Goal: Task Accomplishment & Management: Manage account settings

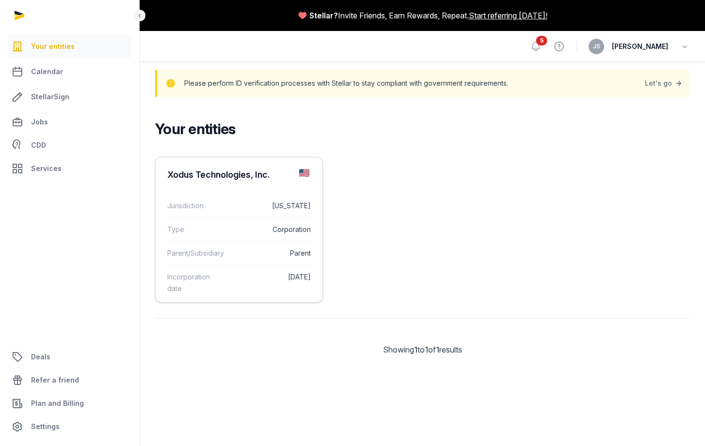
click at [219, 221] on div "Type Corporation" at bounding box center [238, 230] width 143 height 24
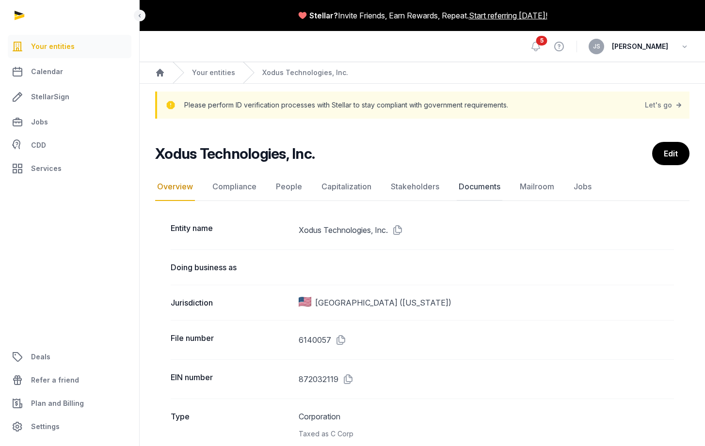
click at [477, 188] on link "Documents" at bounding box center [480, 187] width 46 height 28
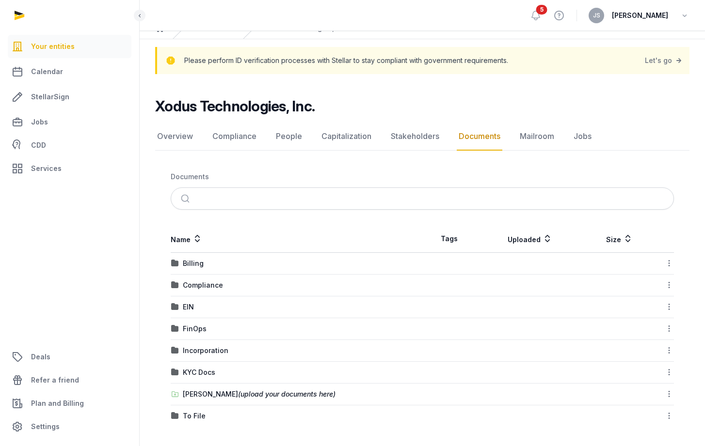
scroll to position [45, 0]
click at [225, 395] on div "[PERSON_NAME] (upload your documents here)" at bounding box center [259, 395] width 153 height 10
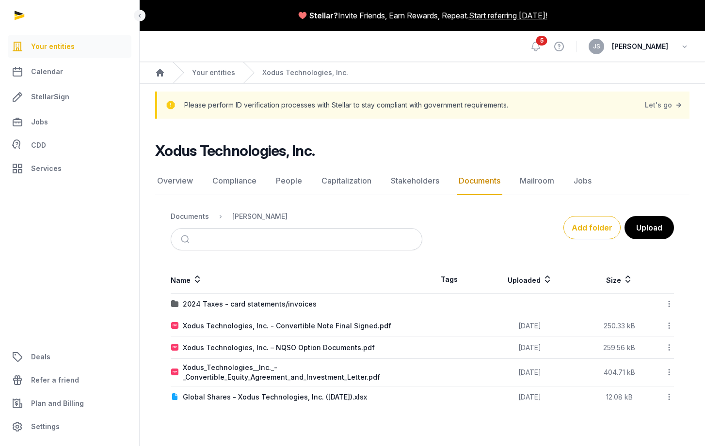
scroll to position [0, 0]
click at [204, 304] on div "2024 Taxes - card statements/invoices" at bounding box center [250, 305] width 134 height 10
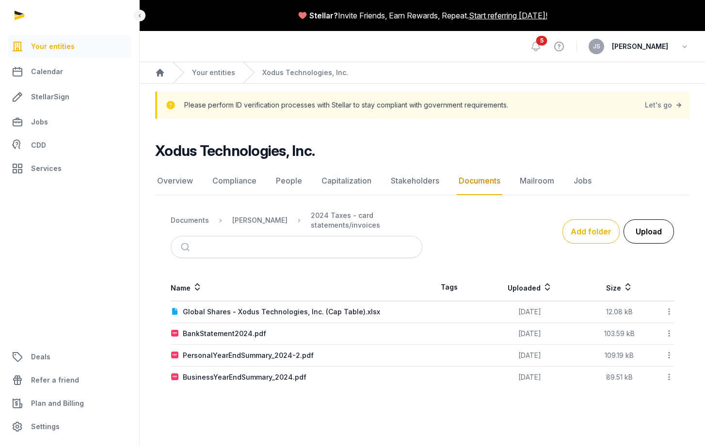
click at [659, 237] on button "Upload" at bounding box center [648, 232] width 50 height 24
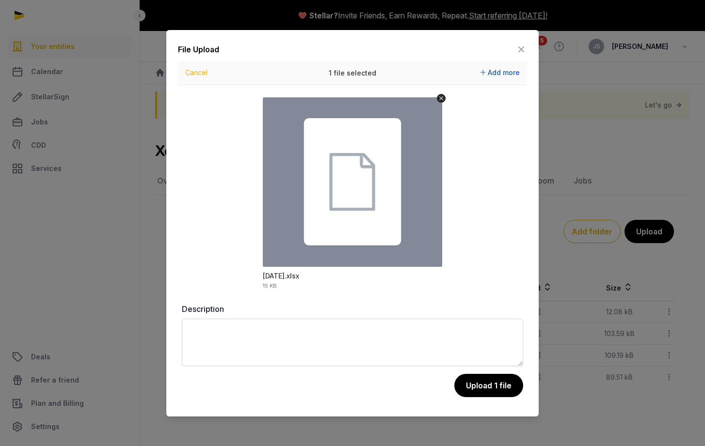
click at [497, 74] on span "Add more" at bounding box center [504, 72] width 32 height 8
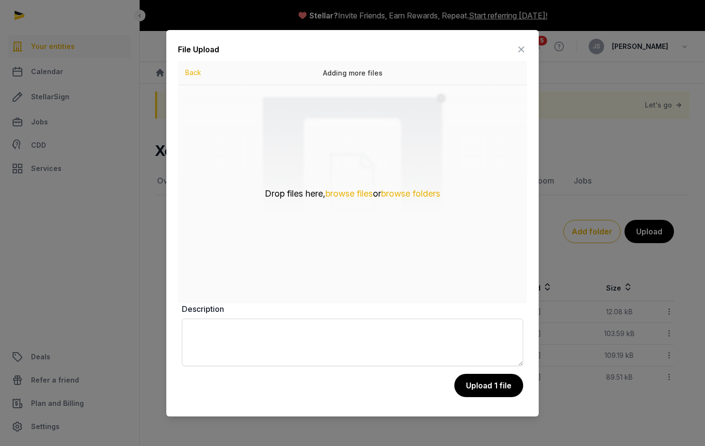
click at [521, 49] on icon at bounding box center [521, 50] width 12 height 16
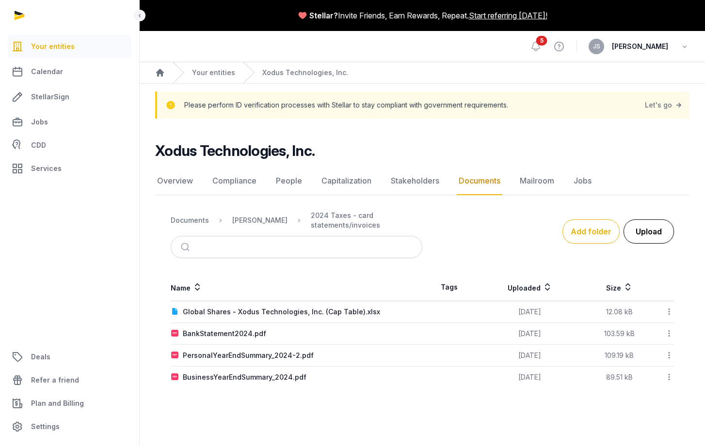
click at [657, 230] on button "Upload" at bounding box center [648, 232] width 50 height 24
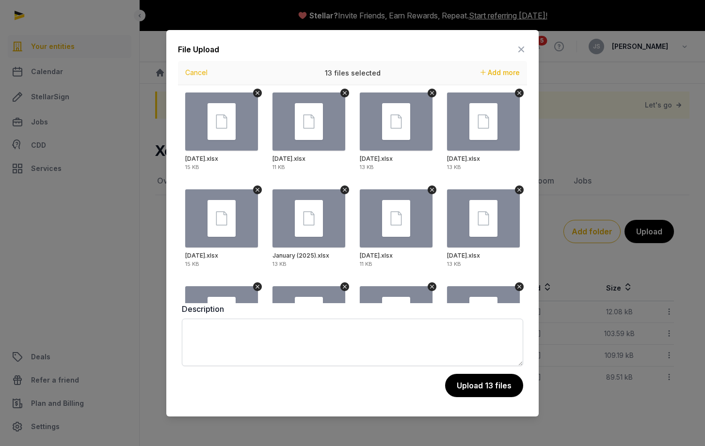
click at [523, 48] on icon at bounding box center [521, 50] width 12 height 16
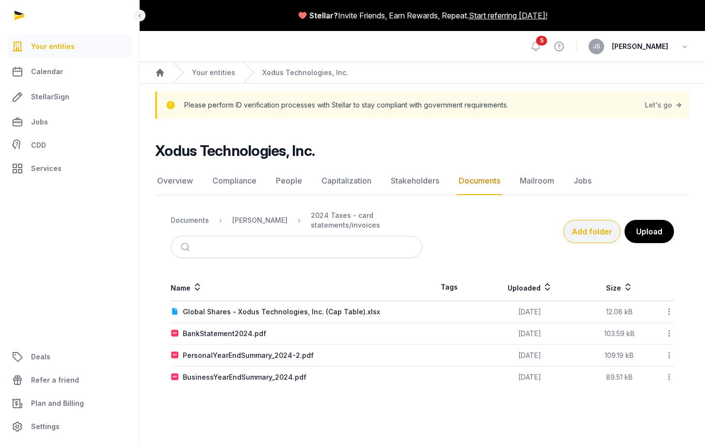
click at [578, 234] on button "Add folder" at bounding box center [591, 231] width 57 height 23
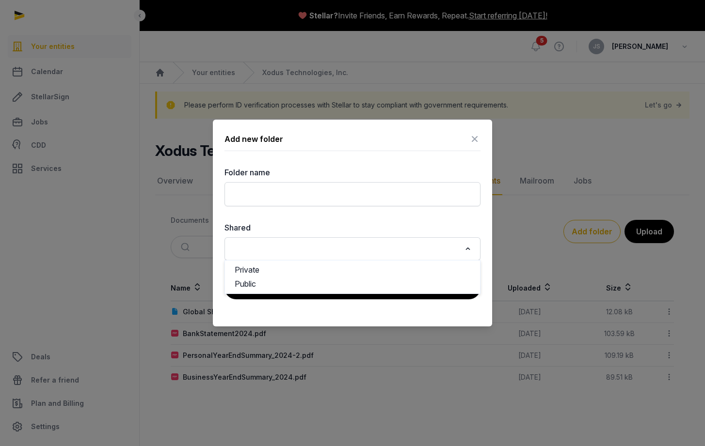
click at [442, 251] on input "Search for option" at bounding box center [345, 249] width 230 height 14
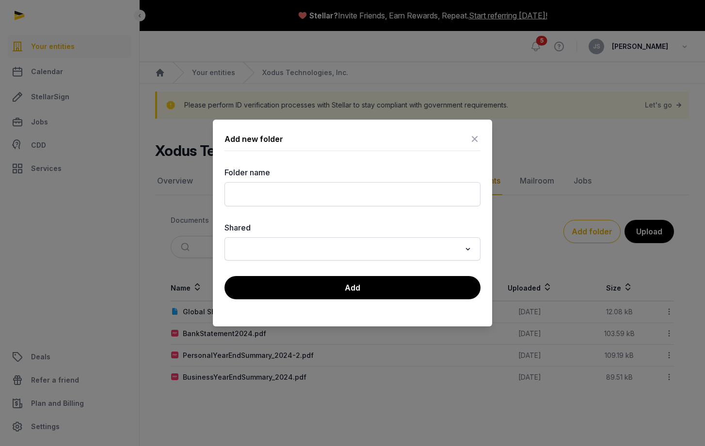
click at [419, 218] on div "Folder name Shared Loading... Private Public" at bounding box center [352, 214] width 256 height 94
click at [472, 141] on icon at bounding box center [475, 139] width 12 height 16
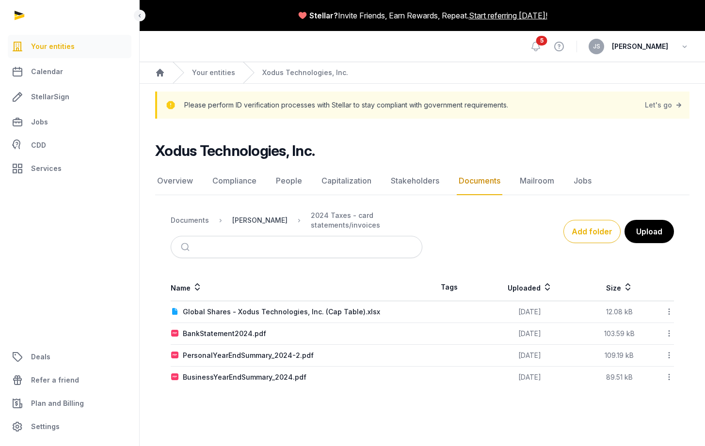
click at [250, 225] on div "[PERSON_NAME]" at bounding box center [259, 221] width 55 height 10
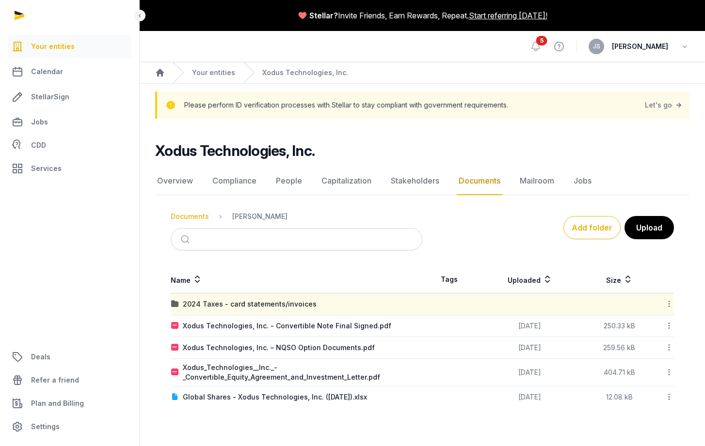
click at [188, 217] on div "Documents" at bounding box center [190, 217] width 38 height 10
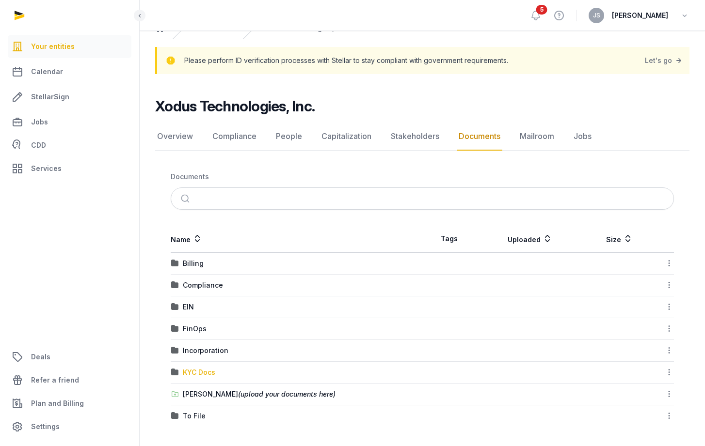
scroll to position [45, 0]
click at [251, 395] on span "(upload your documents here)" at bounding box center [286, 394] width 97 height 8
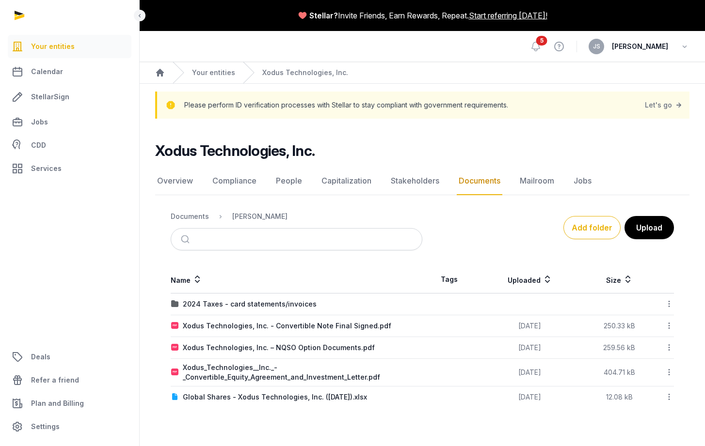
scroll to position [0, 0]
click at [229, 306] on div "2024 Taxes - card statements/invoices" at bounding box center [250, 305] width 134 height 10
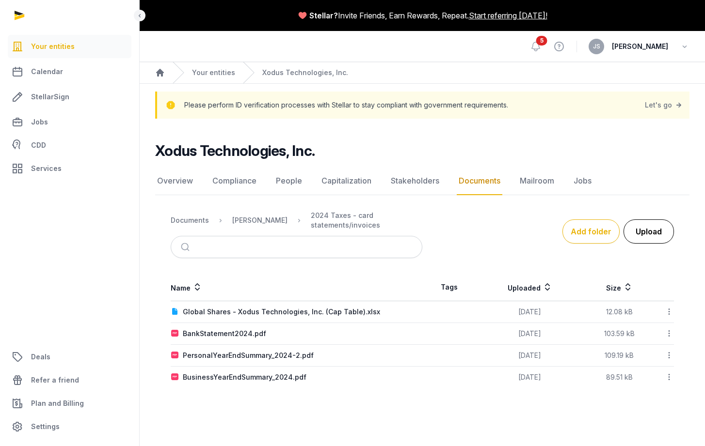
click at [638, 236] on button "Upload" at bounding box center [648, 232] width 50 height 24
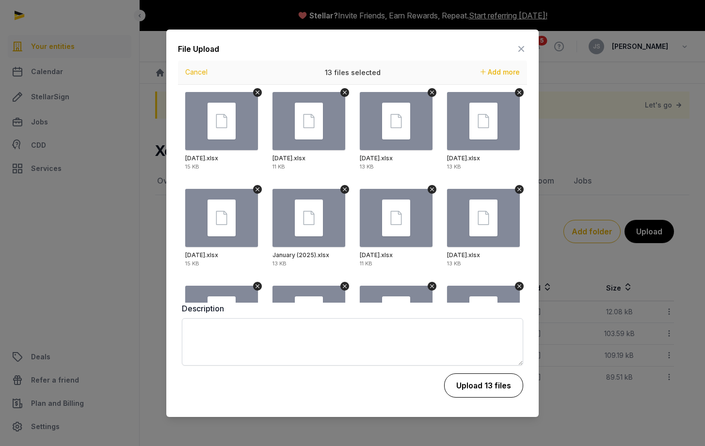
click at [483, 388] on button "Upload 13 files" at bounding box center [483, 386] width 79 height 24
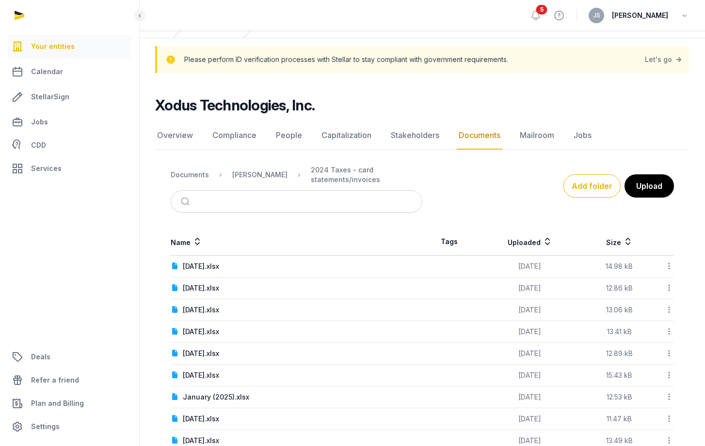
scroll to position [28, 0]
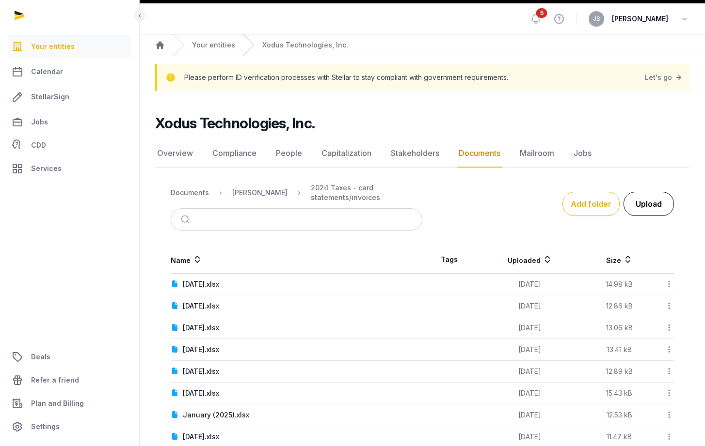
click at [653, 211] on button "Upload" at bounding box center [648, 204] width 50 height 24
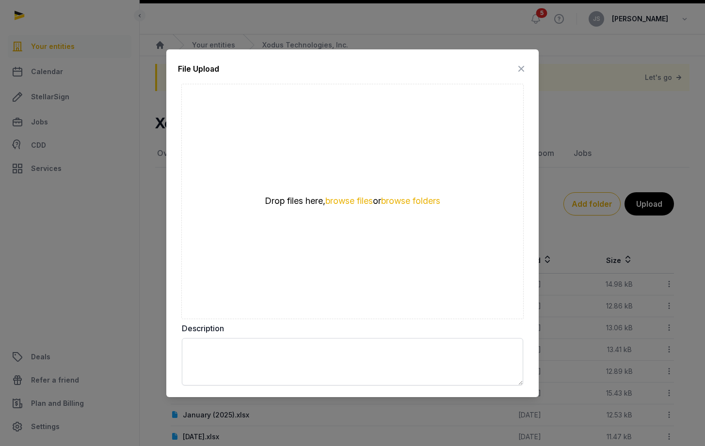
click at [522, 68] on icon at bounding box center [521, 69] width 12 height 16
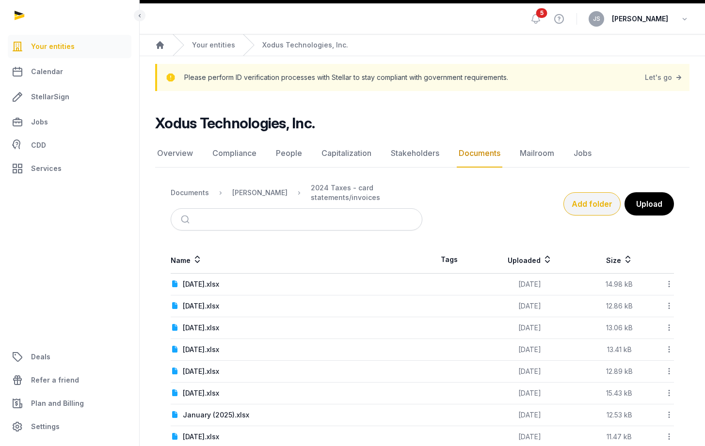
click at [585, 213] on button "Add folder" at bounding box center [591, 203] width 57 height 23
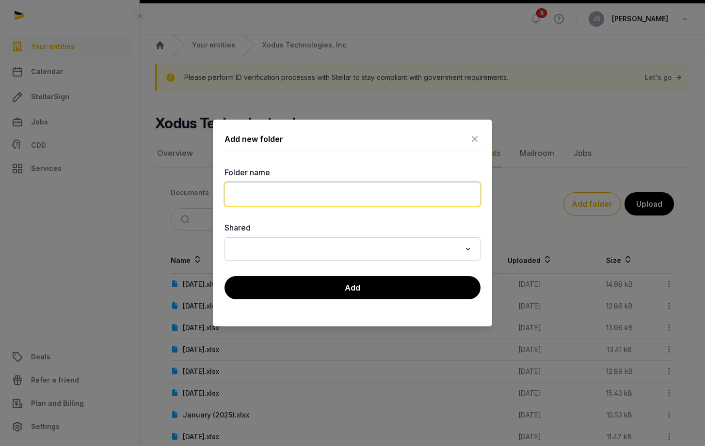
click at [360, 188] on input "text" at bounding box center [352, 194] width 256 height 24
click at [476, 140] on icon at bounding box center [475, 139] width 12 height 16
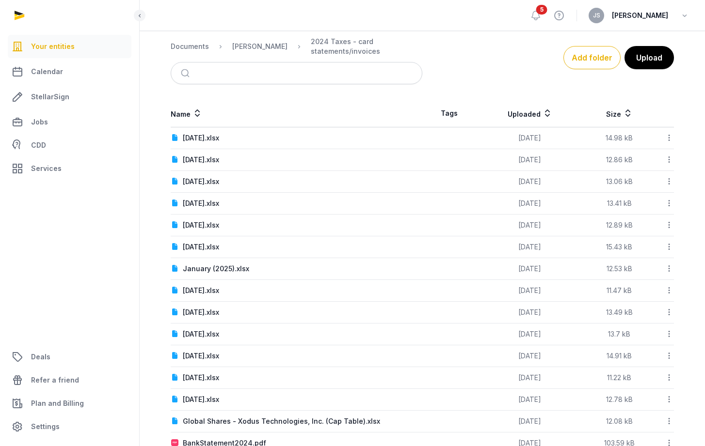
scroll to position [178, 0]
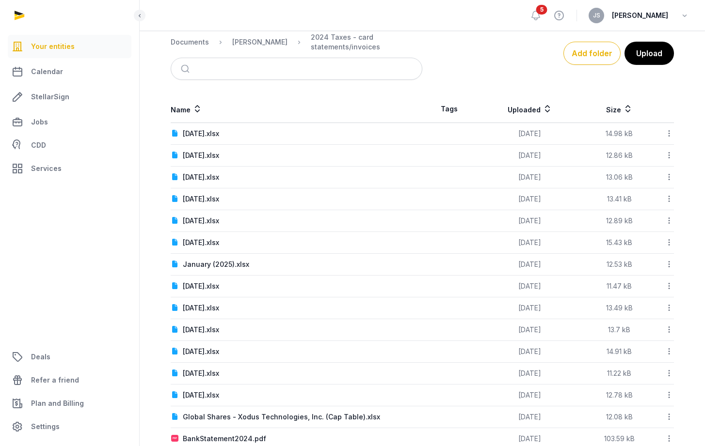
drag, startPoint x: 669, startPoint y: 134, endPoint x: 669, endPoint y: 140, distance: 5.8
click at [669, 140] on div at bounding box center [664, 134] width 17 height 14
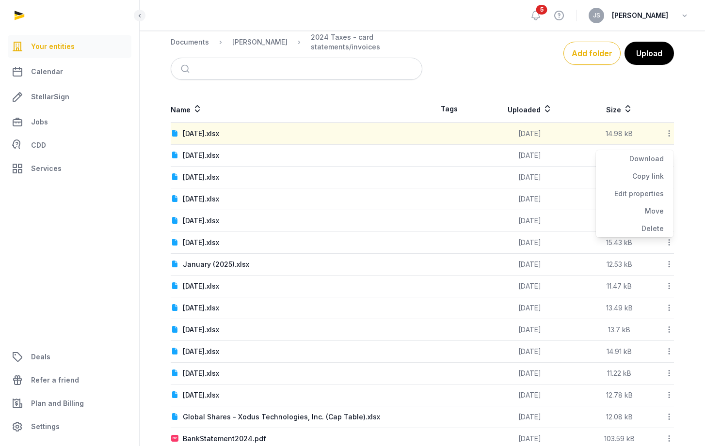
click at [692, 106] on div "Xodus Technologies, Inc. Documents Overview Compliance People Capitalization St…" at bounding box center [422, 229] width 565 height 530
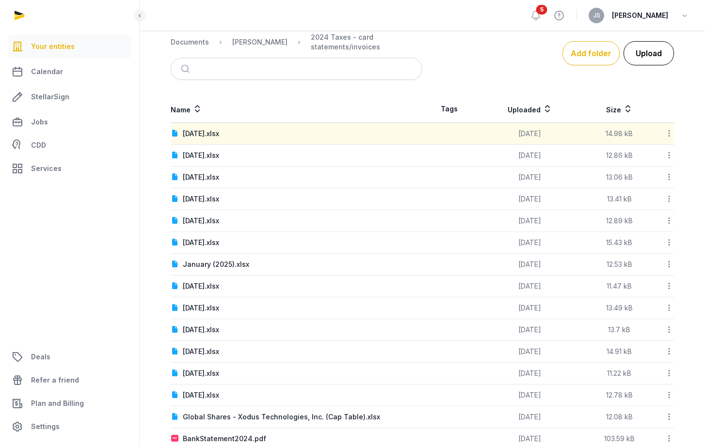
click at [646, 59] on button "Upload" at bounding box center [648, 53] width 50 height 24
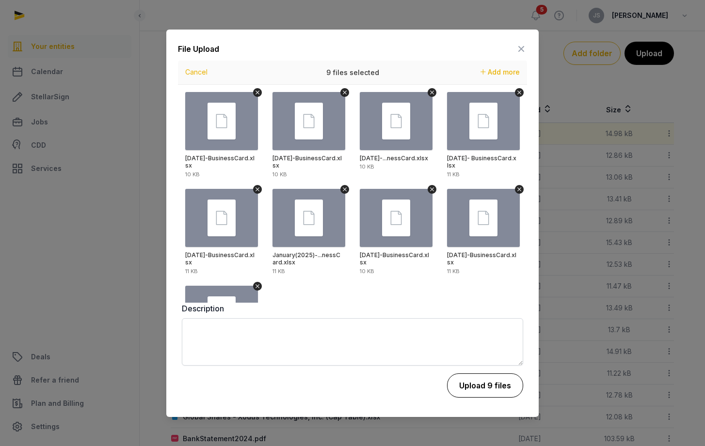
click at [495, 386] on button "Upload 9 files" at bounding box center [485, 386] width 76 height 24
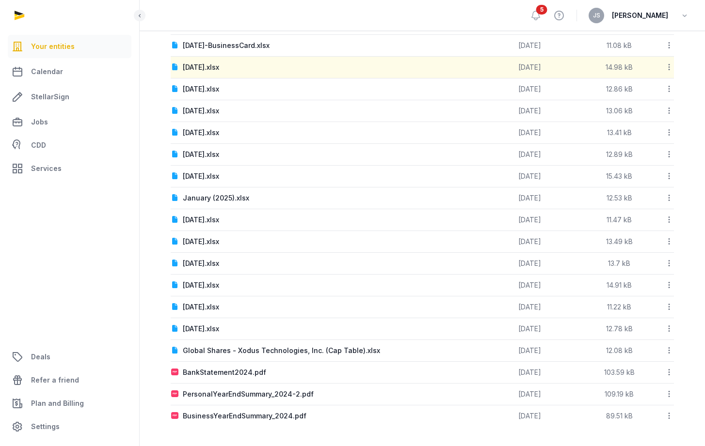
scroll to position [441, 0]
click at [669, 327] on icon at bounding box center [669, 329] width 9 height 10
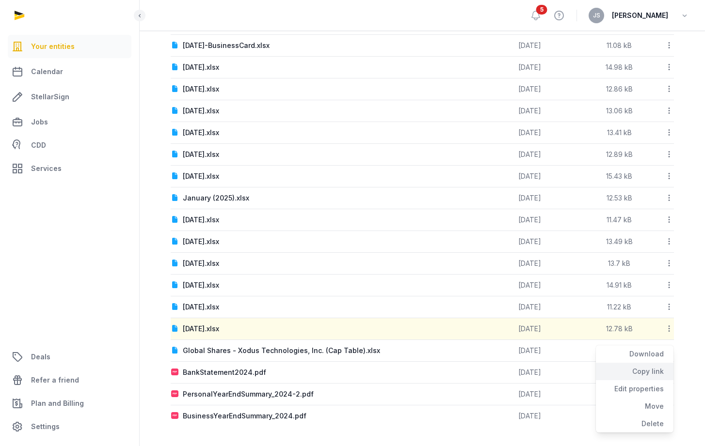
click at [646, 367] on div "Copy link" at bounding box center [635, 371] width 78 height 17
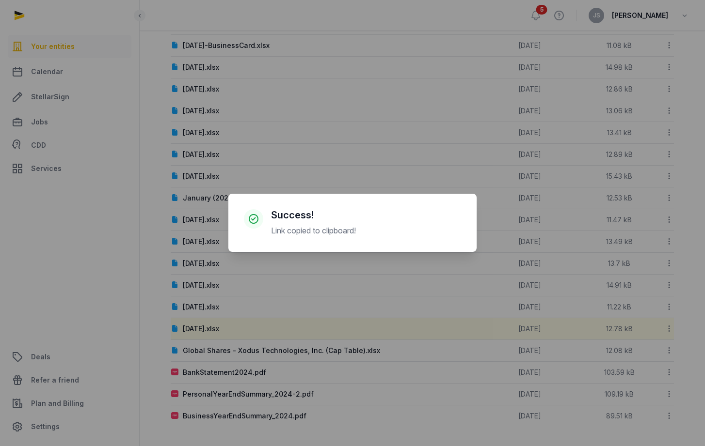
click at [462, 288] on div "× Success! Link copied to clipboard! Cancel No OK" at bounding box center [352, 223] width 705 height 446
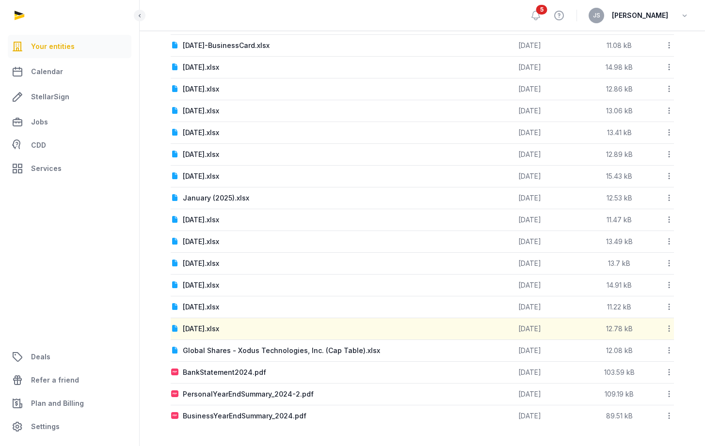
click at [669, 328] on icon at bounding box center [669, 329] width 9 height 10
click at [653, 408] on div "Move" at bounding box center [635, 406] width 78 height 17
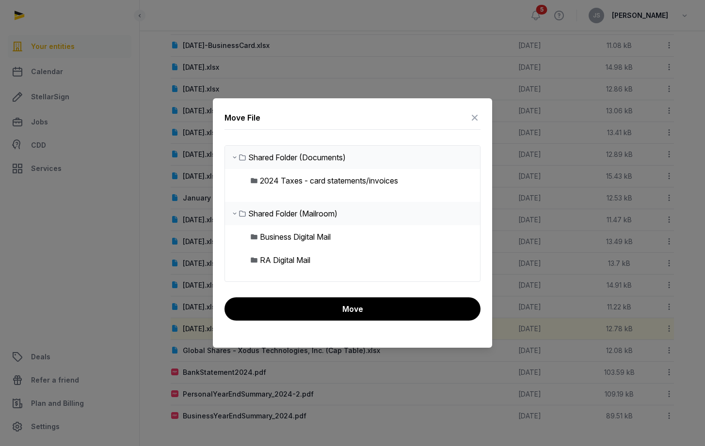
click at [474, 116] on icon at bounding box center [475, 118] width 12 height 16
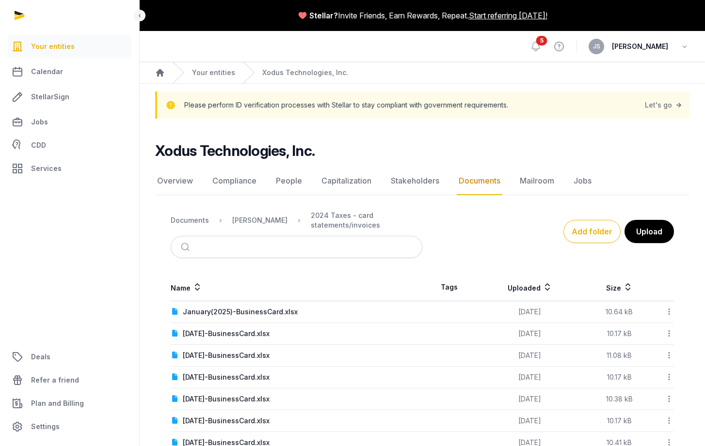
scroll to position [0, 0]
click at [252, 222] on div "[PERSON_NAME]" at bounding box center [259, 221] width 55 height 10
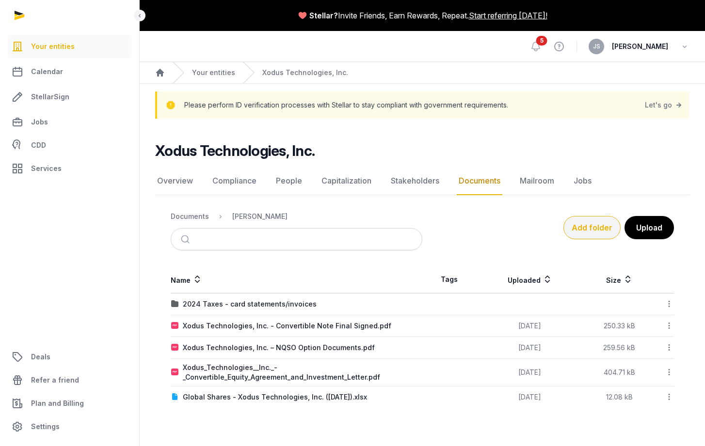
click at [581, 228] on button "Add folder" at bounding box center [591, 227] width 57 height 23
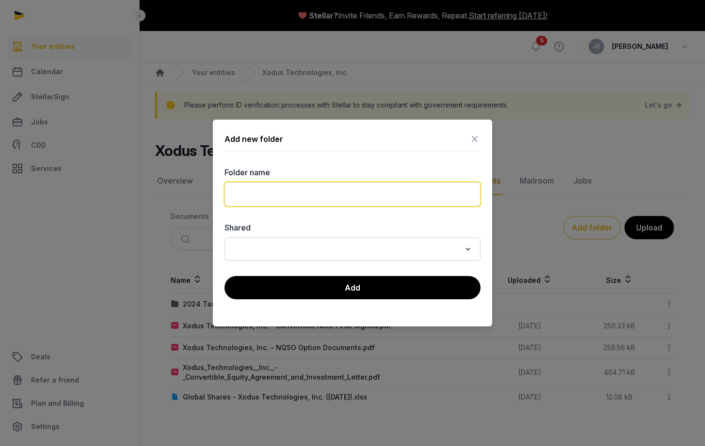
click at [336, 186] on input "text" at bounding box center [352, 194] width 256 height 24
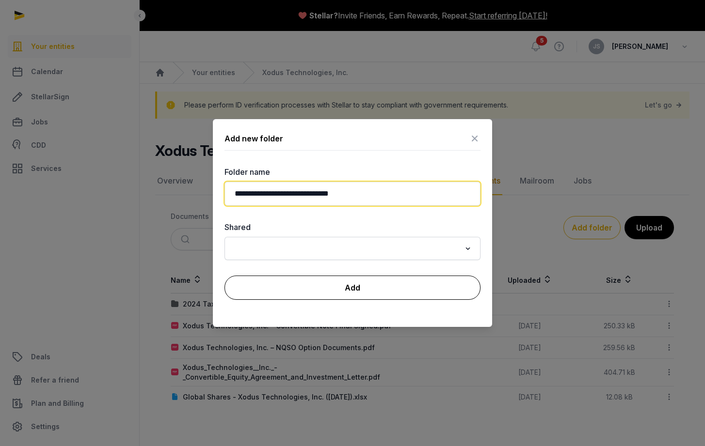
type input "**********"
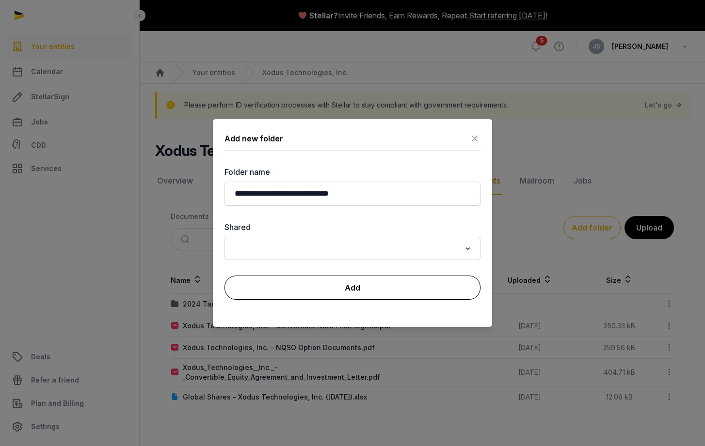
click at [376, 287] on button "Add" at bounding box center [352, 288] width 256 height 24
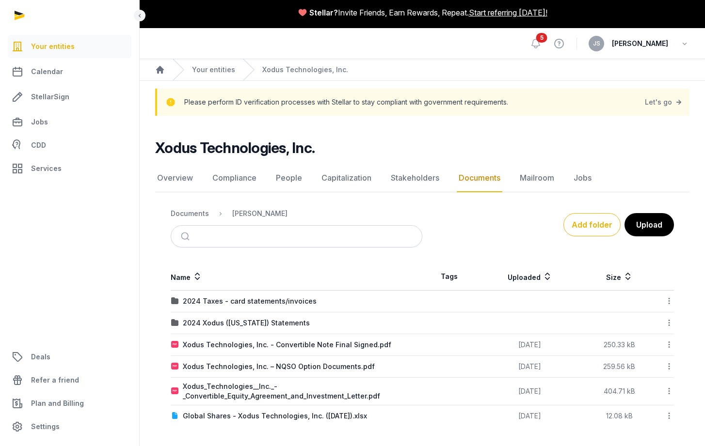
scroll to position [3, 0]
click at [669, 322] on icon at bounding box center [669, 323] width 9 height 10
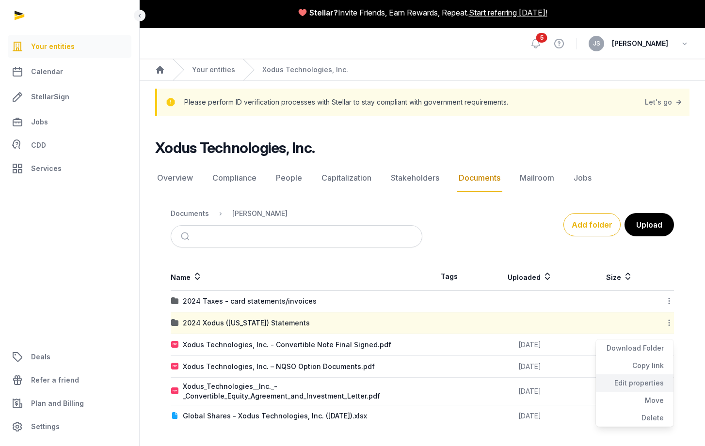
click at [639, 383] on div "Edit properties" at bounding box center [635, 383] width 78 height 17
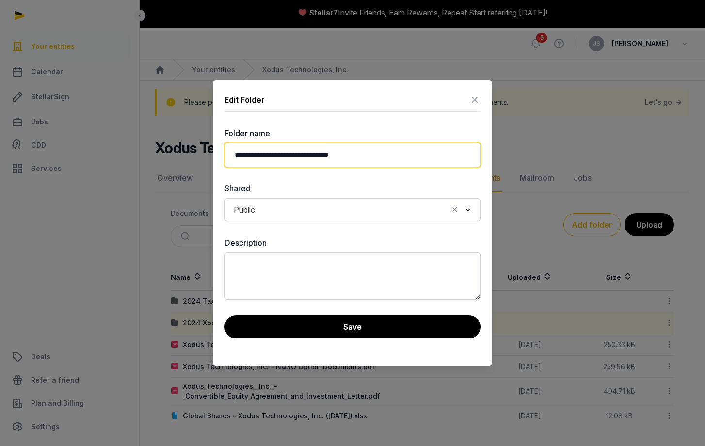
click at [321, 157] on input "**********" at bounding box center [352, 155] width 256 height 24
type input "**********"
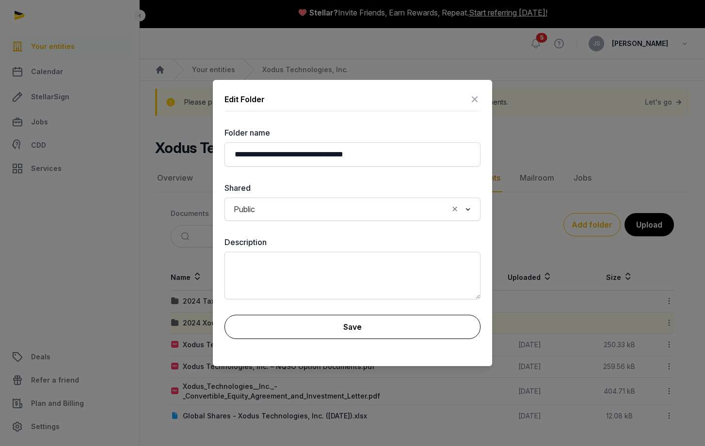
click at [378, 330] on button "Save" at bounding box center [352, 327] width 256 height 24
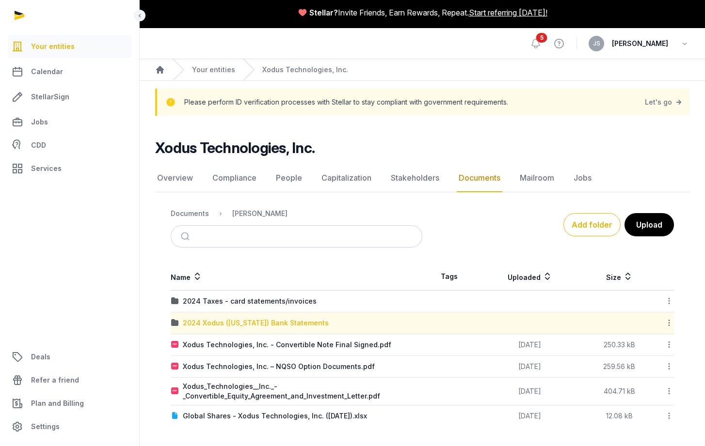
click at [211, 323] on div "2024 Xodus ([US_STATE]) Bank Statements" at bounding box center [256, 323] width 146 height 10
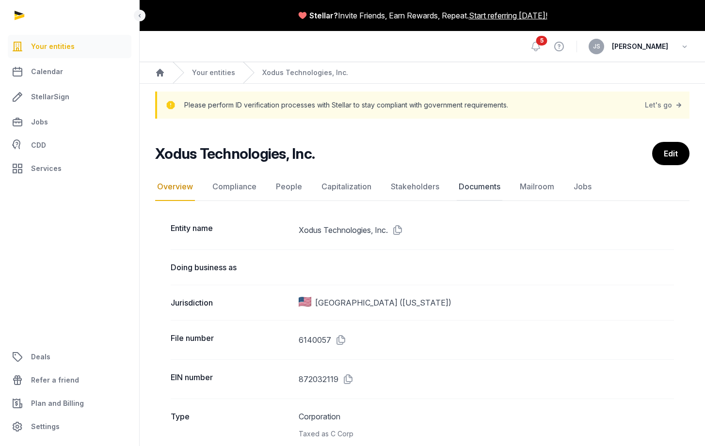
click at [465, 191] on link "Documents" at bounding box center [480, 187] width 46 height 28
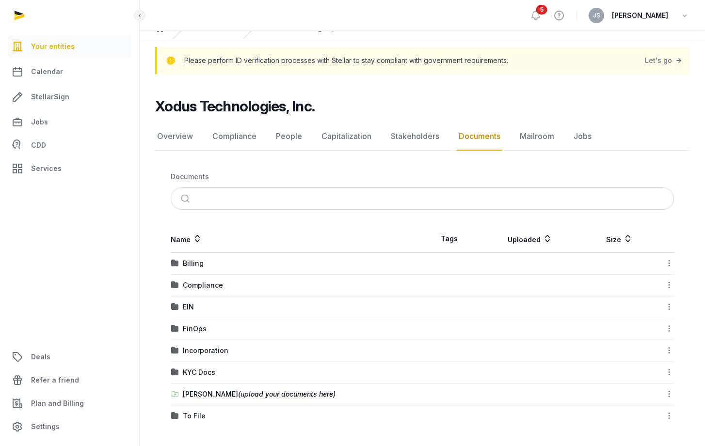
scroll to position [45, 0]
click at [249, 392] on span "(upload your documents here)" at bounding box center [286, 394] width 97 height 8
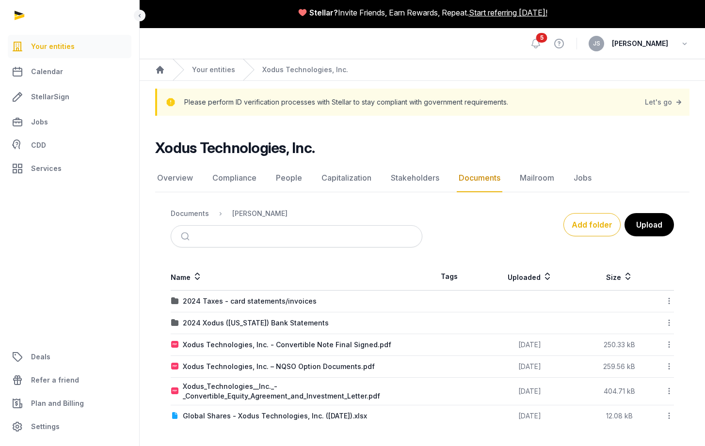
scroll to position [3, 0]
click at [281, 302] on div "2024 Taxes - card statements/invoices" at bounding box center [250, 302] width 134 height 10
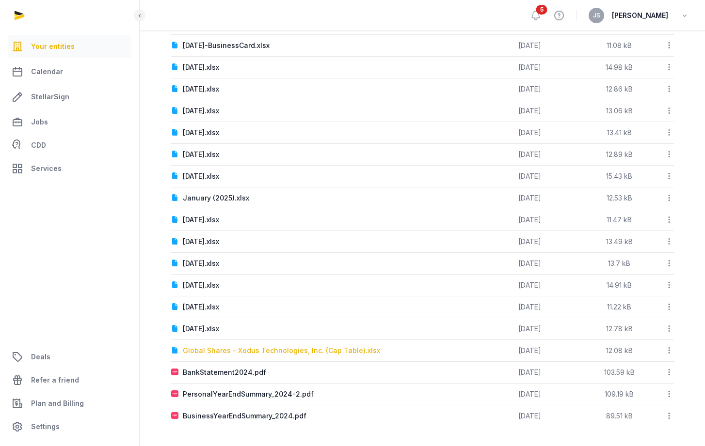
scroll to position [441, 0]
click at [670, 372] on icon at bounding box center [669, 372] width 9 height 10
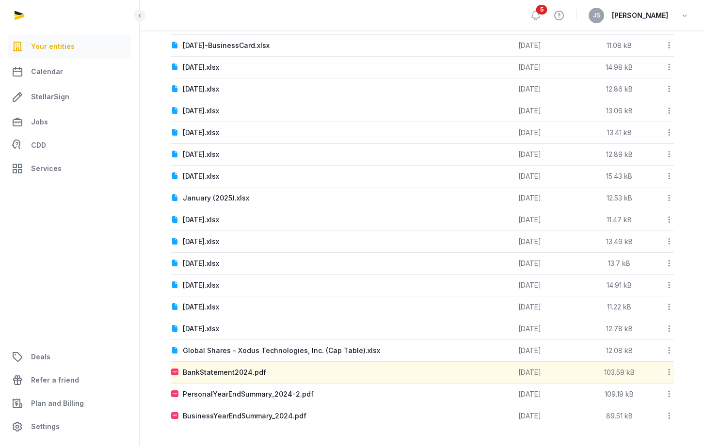
click at [669, 373] on icon at bounding box center [669, 372] width 9 height 10
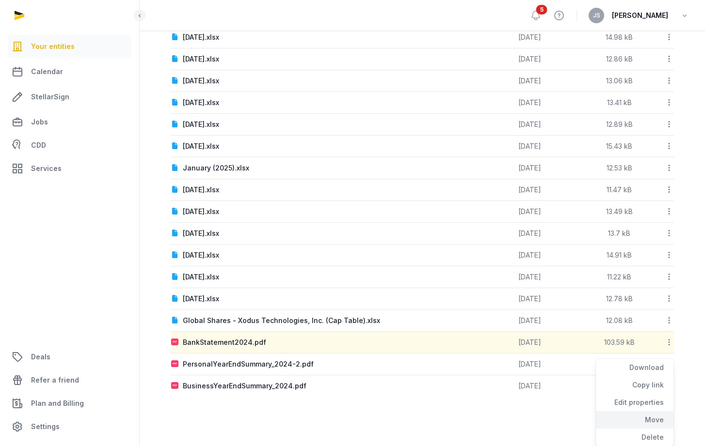
click at [651, 424] on div "Move" at bounding box center [635, 420] width 78 height 17
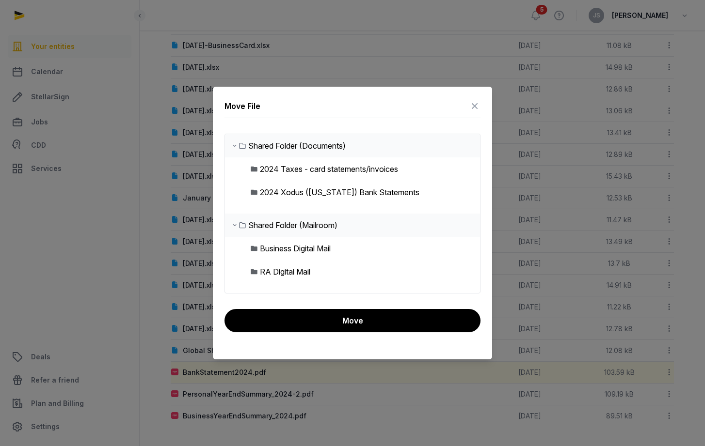
click at [286, 191] on div "2024 Xodus ([US_STATE]) Bank Statements" at bounding box center [339, 193] width 159 height 12
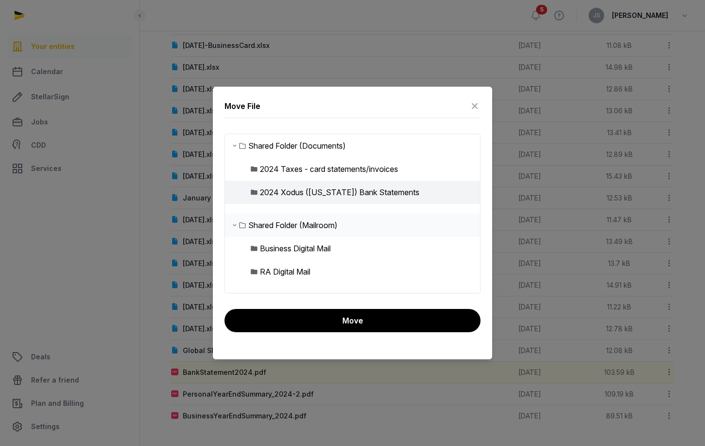
click at [291, 192] on div "2024 Xodus ([US_STATE]) Bank Statements" at bounding box center [339, 193] width 159 height 12
click at [251, 190] on img at bounding box center [254, 193] width 8 height 8
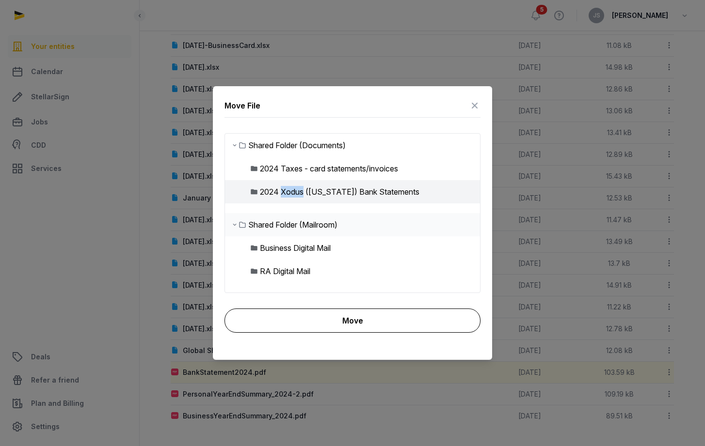
click at [335, 325] on button "Move" at bounding box center [352, 321] width 256 height 24
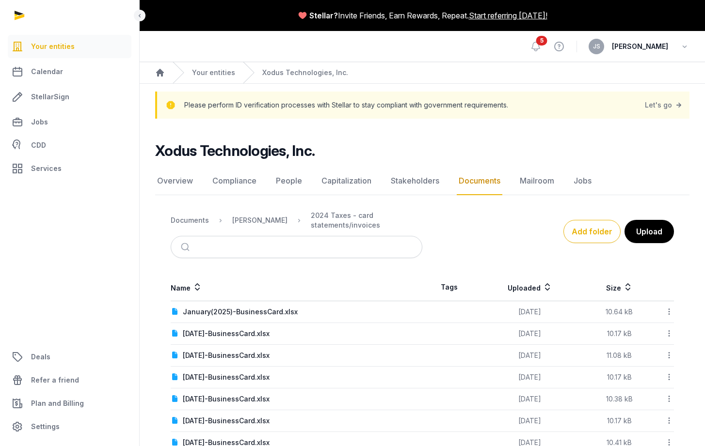
scroll to position [0, 0]
click at [245, 223] on div "[PERSON_NAME]" at bounding box center [259, 221] width 55 height 10
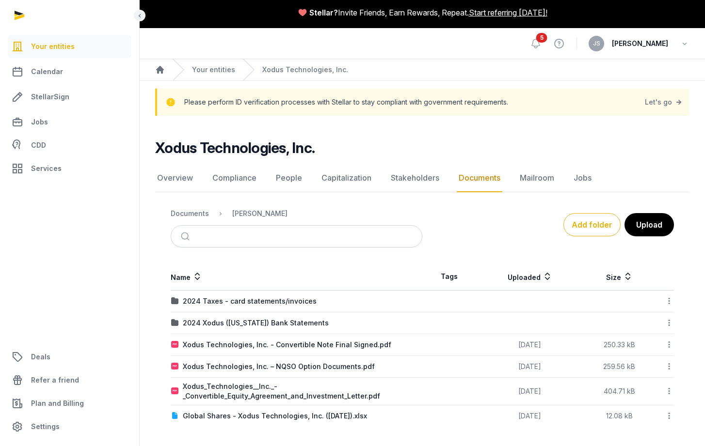
scroll to position [3, 0]
click at [264, 324] on div "2024 Xodus ([US_STATE]) Bank Statements" at bounding box center [256, 323] width 146 height 10
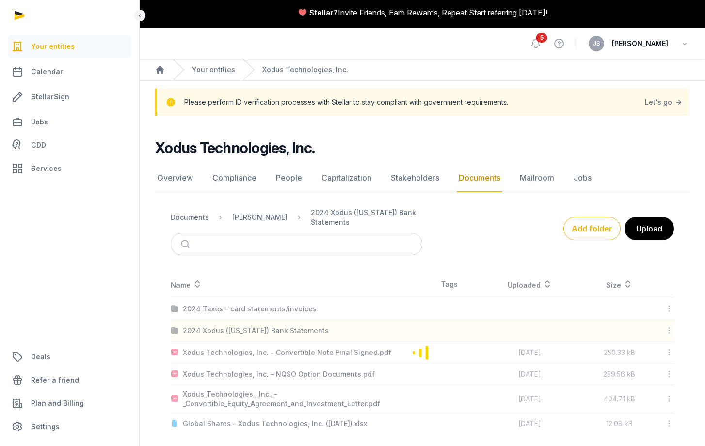
scroll to position [0, 0]
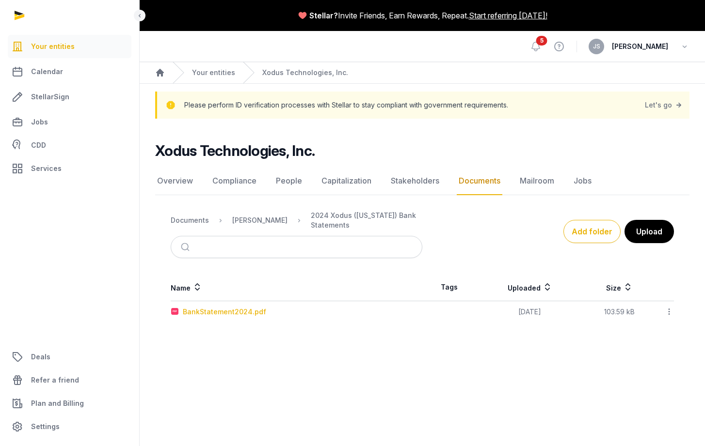
click at [226, 310] on div "BankStatement2024.pdf" at bounding box center [224, 312] width 83 height 10
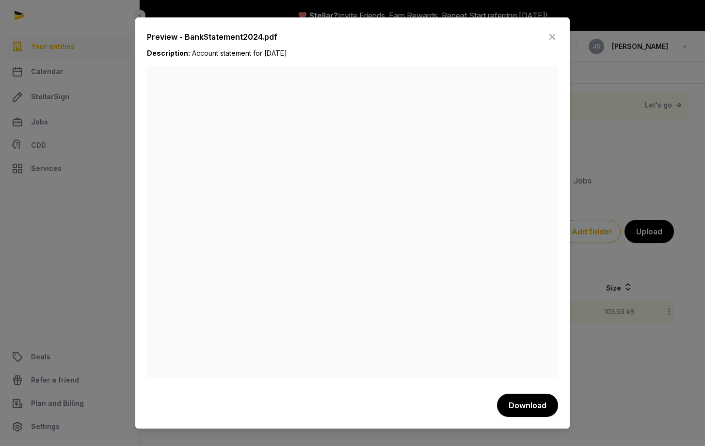
click at [553, 31] on icon at bounding box center [552, 37] width 12 height 16
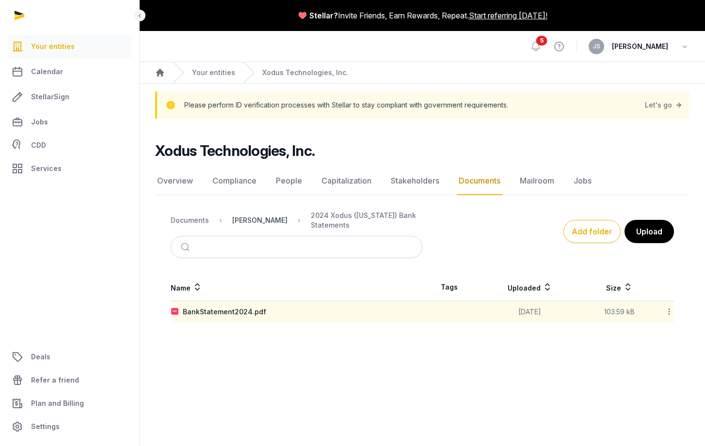
click at [249, 222] on div "[PERSON_NAME]" at bounding box center [259, 221] width 55 height 10
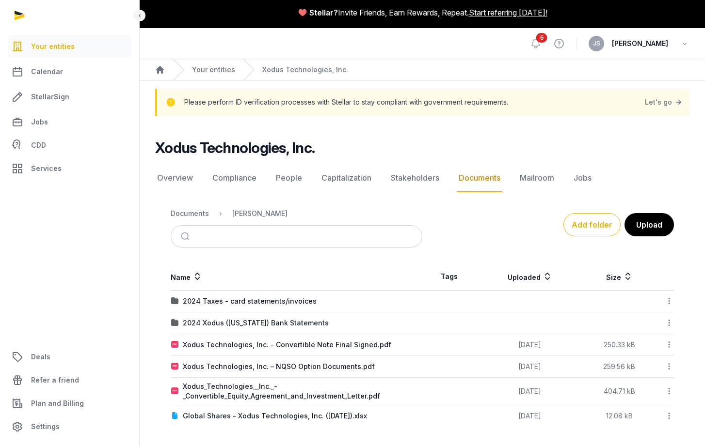
scroll to position [3, 0]
click at [605, 221] on button "Add folder" at bounding box center [591, 224] width 57 height 23
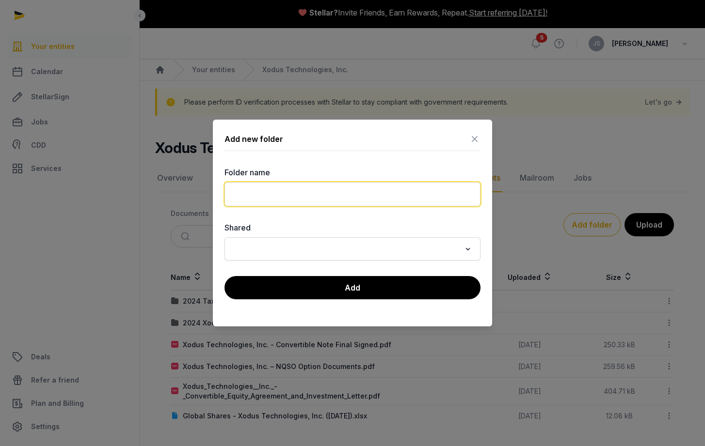
click at [328, 195] on input "text" at bounding box center [352, 194] width 256 height 24
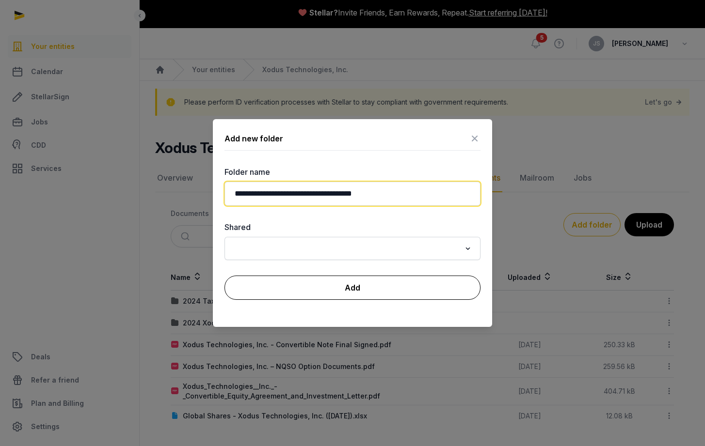
type input "**********"
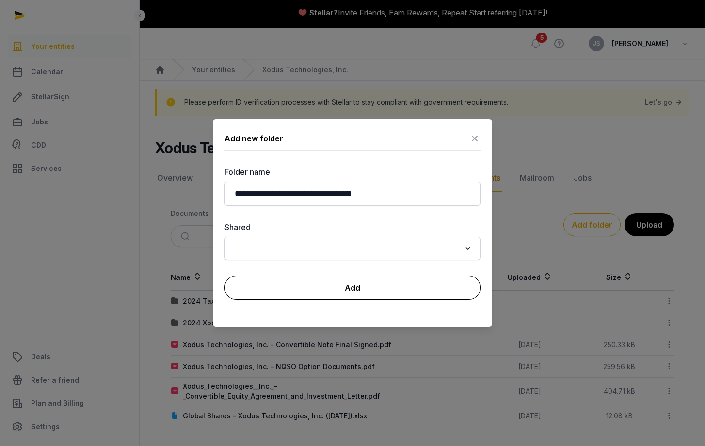
click at [374, 286] on button "Add" at bounding box center [352, 288] width 256 height 24
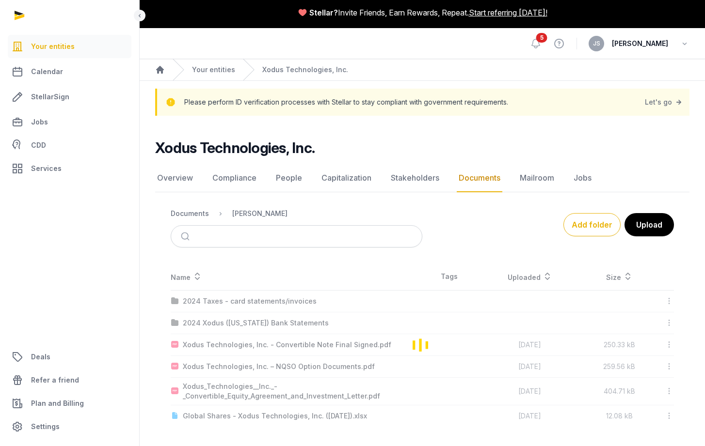
scroll to position [2, 0]
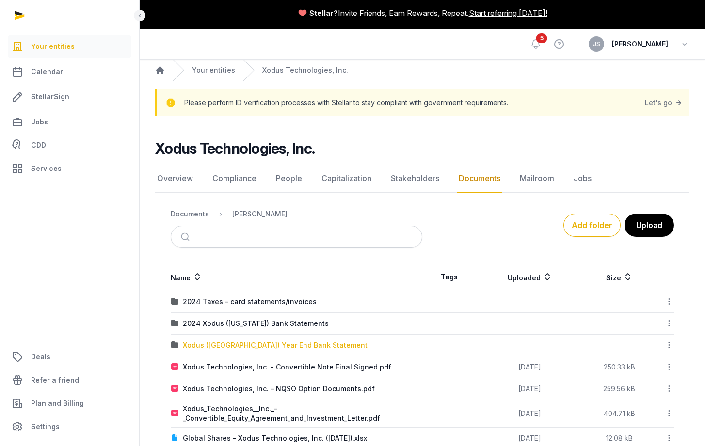
click at [201, 346] on div "Xodus ([GEOGRAPHIC_DATA]) Year End Bank Statement" at bounding box center [275, 346] width 185 height 10
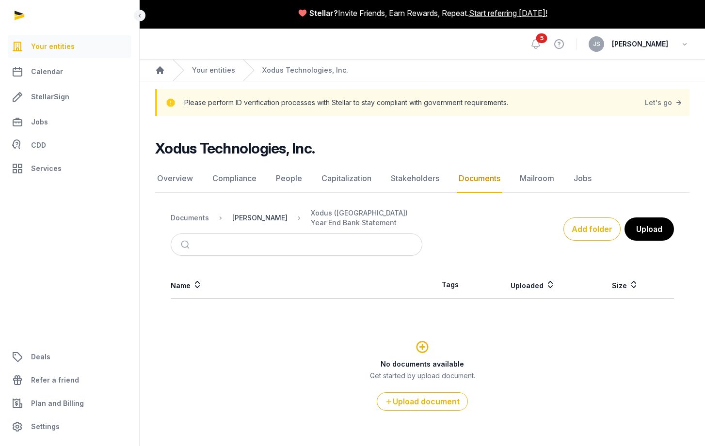
click at [247, 218] on div "[PERSON_NAME]" at bounding box center [259, 218] width 55 height 10
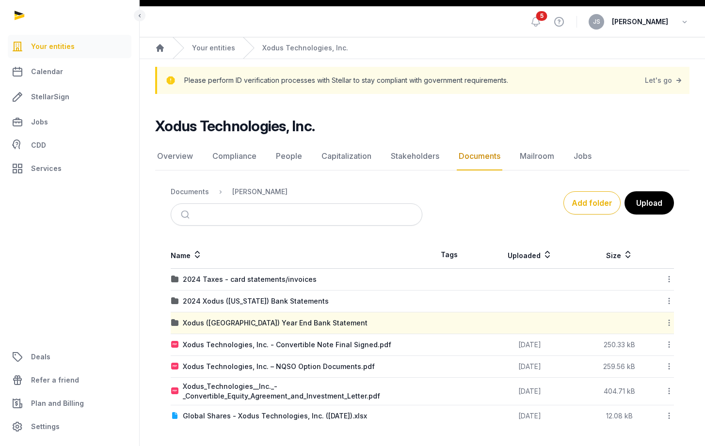
scroll to position [25, 0]
click at [668, 323] on icon at bounding box center [669, 323] width 9 height 10
click at [651, 386] on div "Edit properties" at bounding box center [635, 383] width 78 height 17
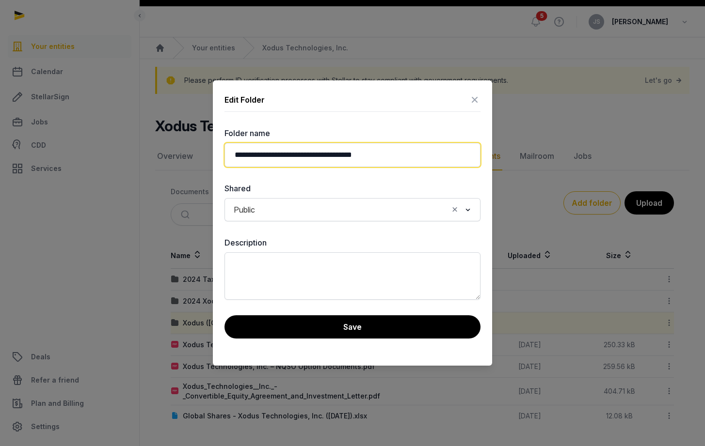
click at [234, 156] on input "**********" at bounding box center [352, 155] width 256 height 24
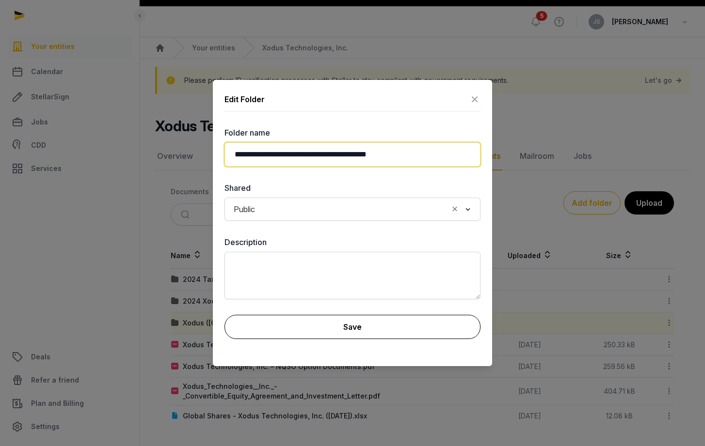
type input "**********"
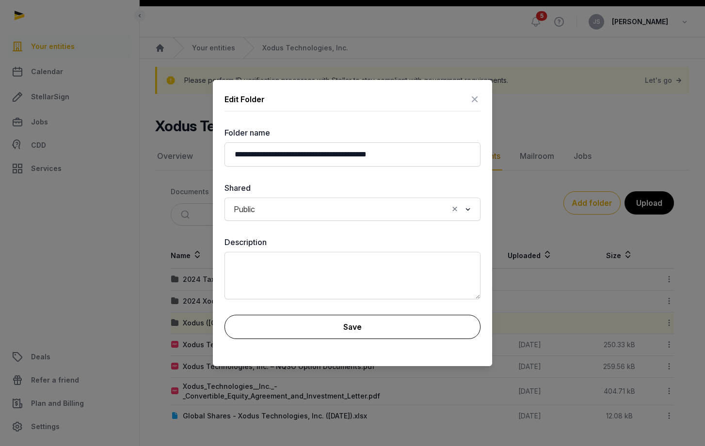
click at [396, 328] on button "Save" at bounding box center [352, 327] width 256 height 24
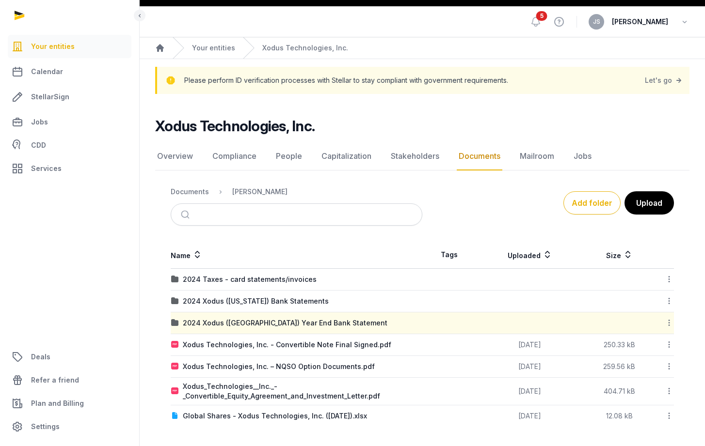
click at [277, 317] on td "2024 Xodus ([GEOGRAPHIC_DATA]) Year End Bank Statement" at bounding box center [297, 324] width 252 height 22
click at [277, 324] on div "2024 Xodus ([GEOGRAPHIC_DATA]) Year End Bank Statement" at bounding box center [285, 323] width 205 height 10
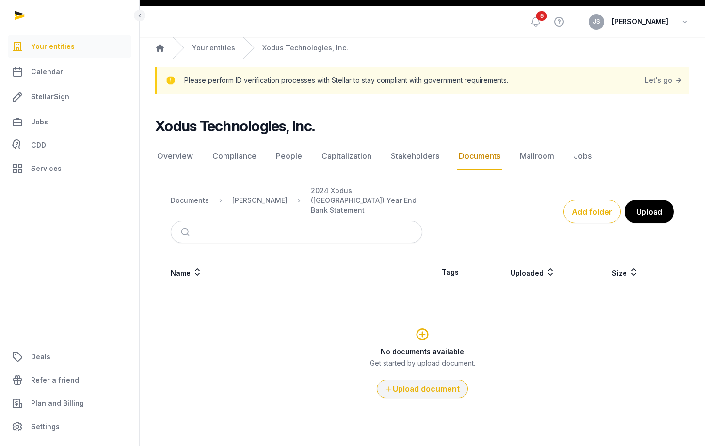
click at [426, 382] on button "Upload document" at bounding box center [422, 389] width 91 height 18
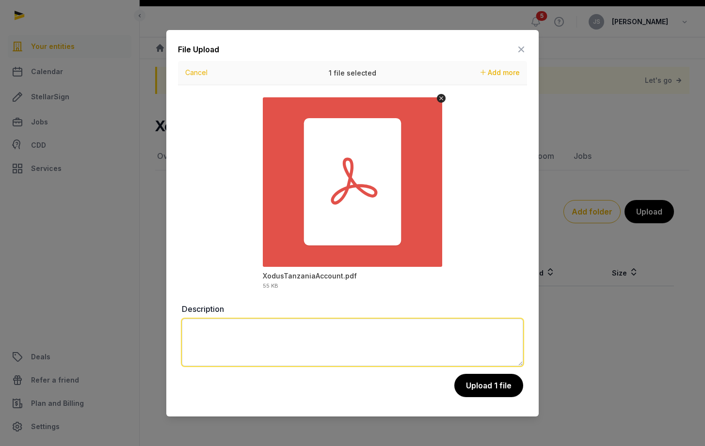
click at [365, 332] on textarea at bounding box center [352, 343] width 341 height 48
click at [342, 332] on textarea "**********" at bounding box center [352, 343] width 341 height 48
click at [245, 329] on textarea "**********" at bounding box center [352, 343] width 341 height 48
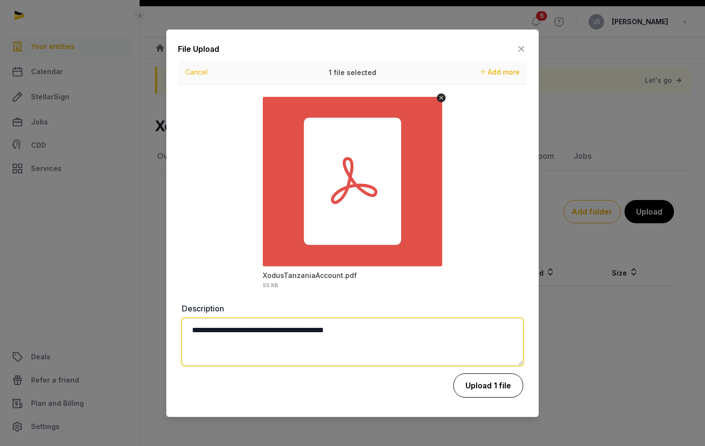
type textarea "**********"
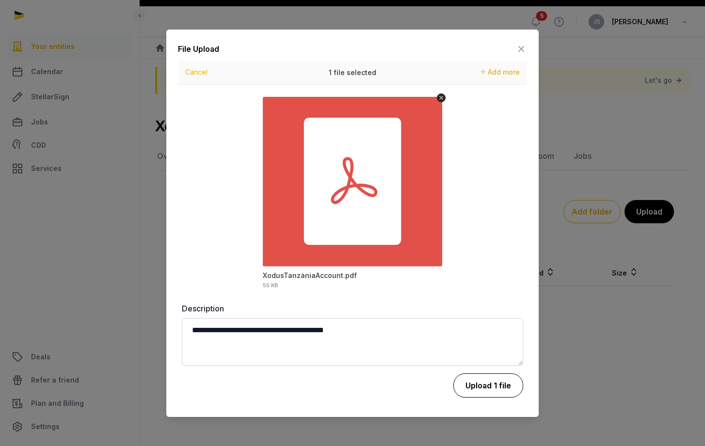
click at [485, 384] on button "Upload 1 file" at bounding box center [488, 386] width 70 height 24
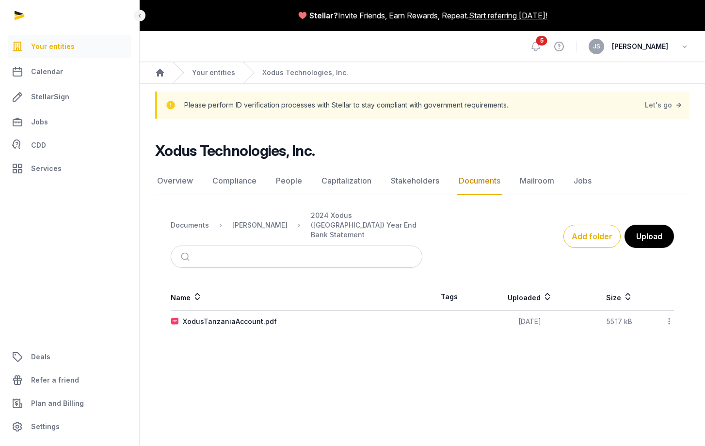
scroll to position [0, 0]
click at [662, 47] on span "[PERSON_NAME]" at bounding box center [640, 47] width 56 height 12
click at [646, 48] on span "[PERSON_NAME]" at bounding box center [640, 47] width 56 height 12
click at [683, 49] on icon "button" at bounding box center [685, 47] width 10 height 14
click at [594, 84] on button "Sign out" at bounding box center [635, 86] width 109 height 17
